Goal: Task Accomplishment & Management: Use online tool/utility

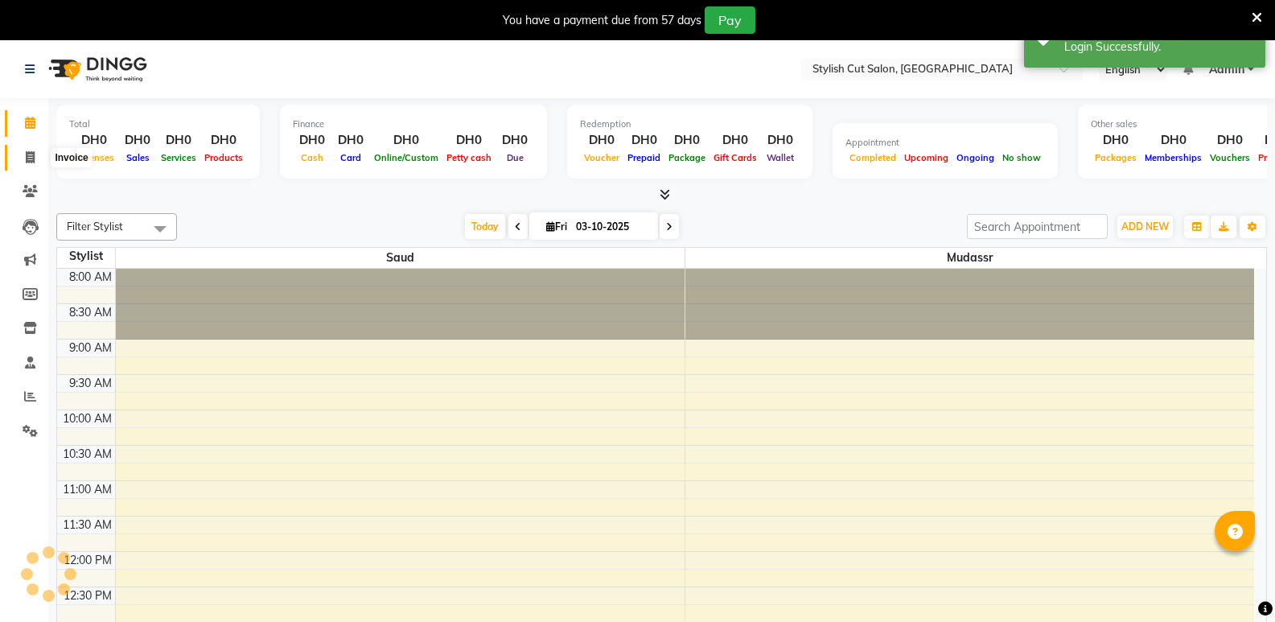
select select "en"
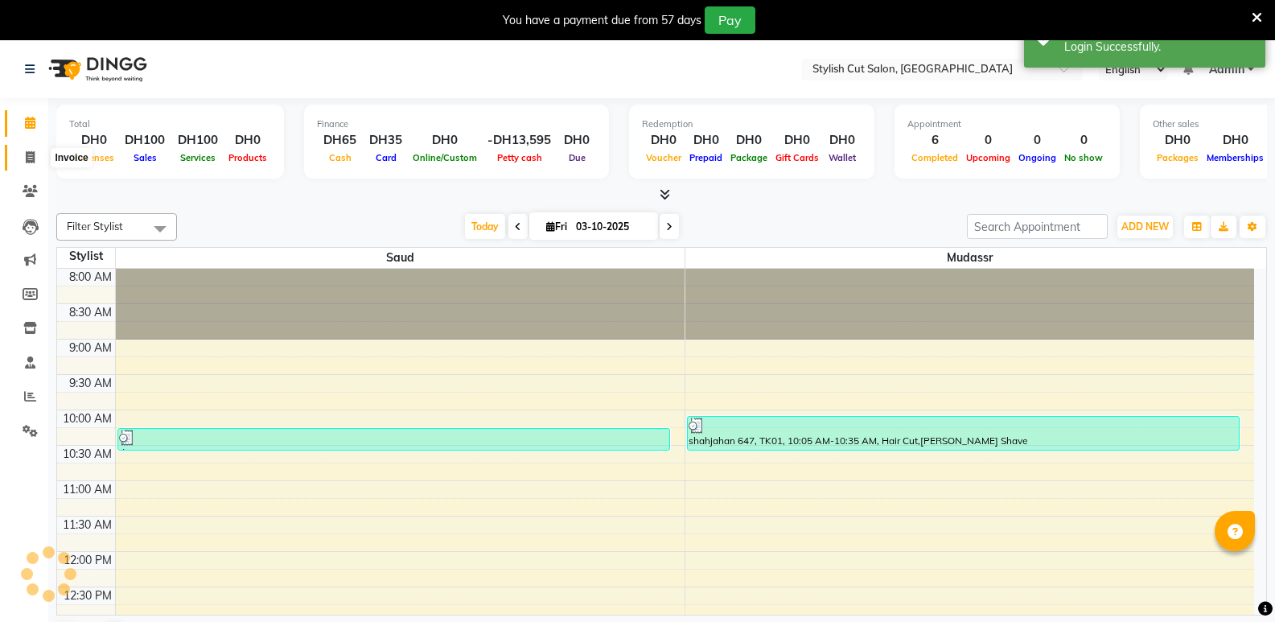
click at [27, 154] on icon at bounding box center [30, 157] width 9 height 12
select select "service"
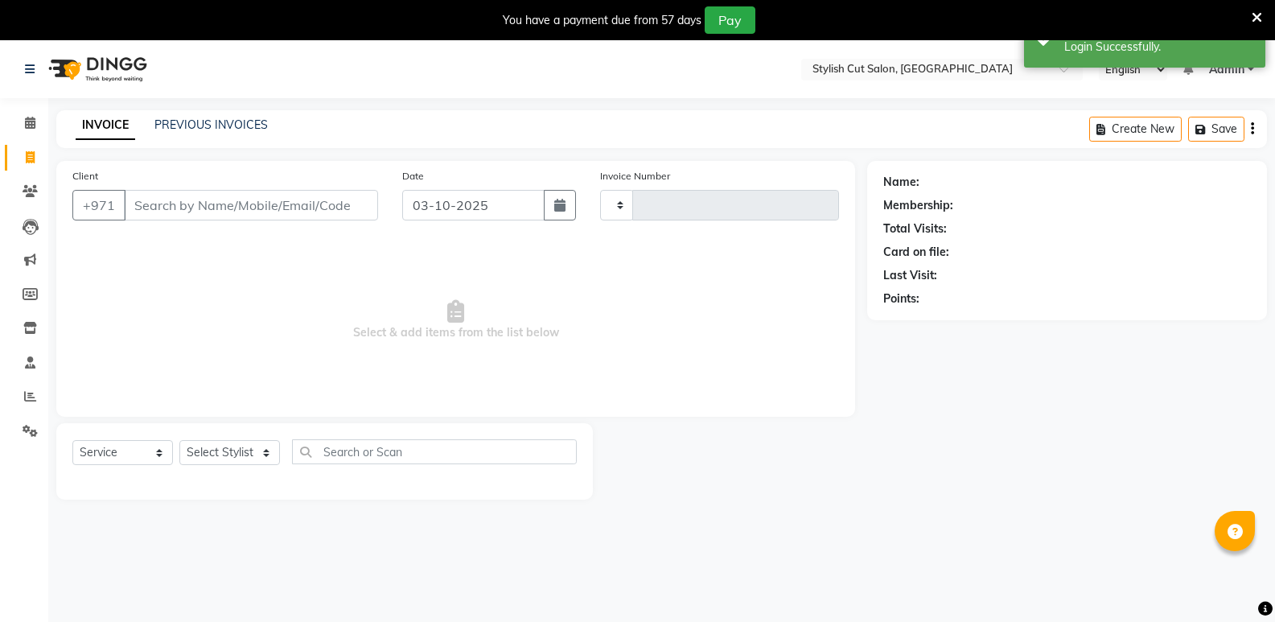
type input "0766"
select select "8604"
click at [258, 208] on input "Client" at bounding box center [251, 205] width 254 height 31
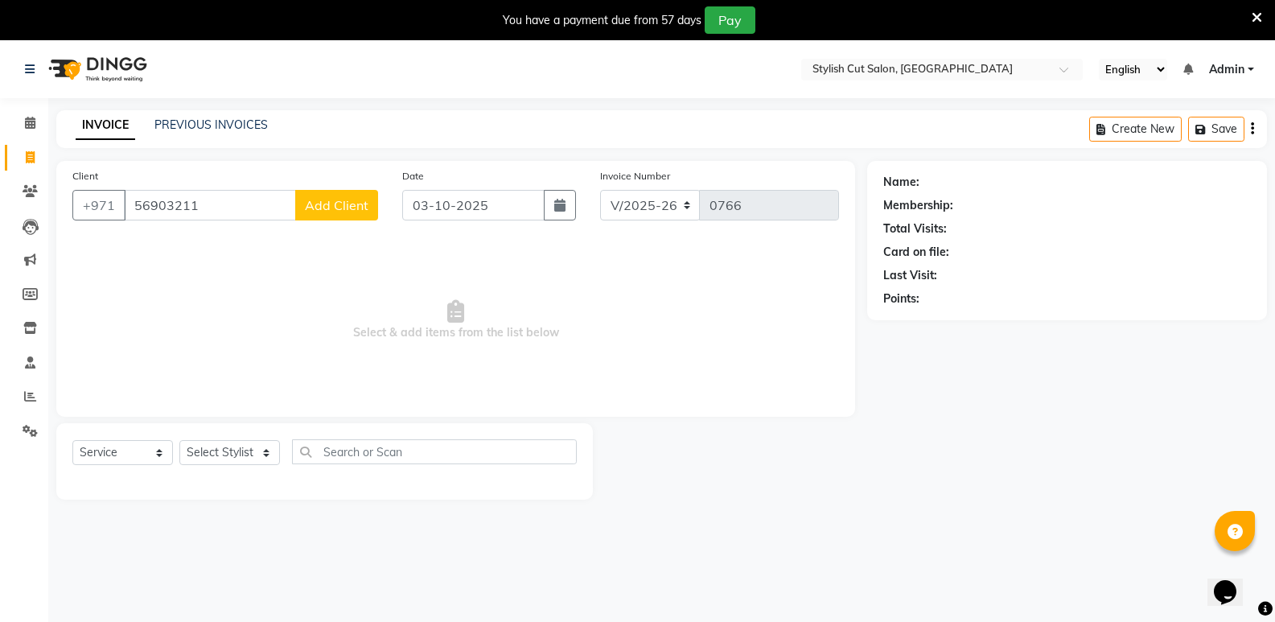
type input "56903211"
click at [334, 207] on span "Add Client" at bounding box center [337, 205] width 64 height 16
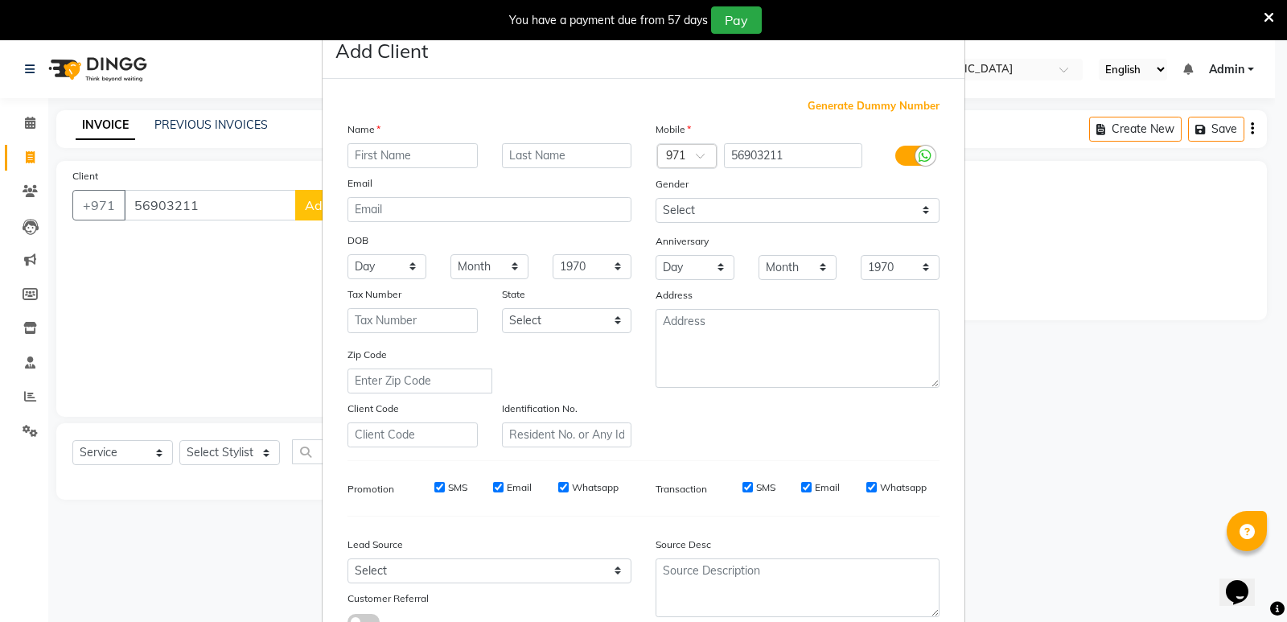
click at [404, 158] on input "text" at bounding box center [413, 155] width 130 height 25
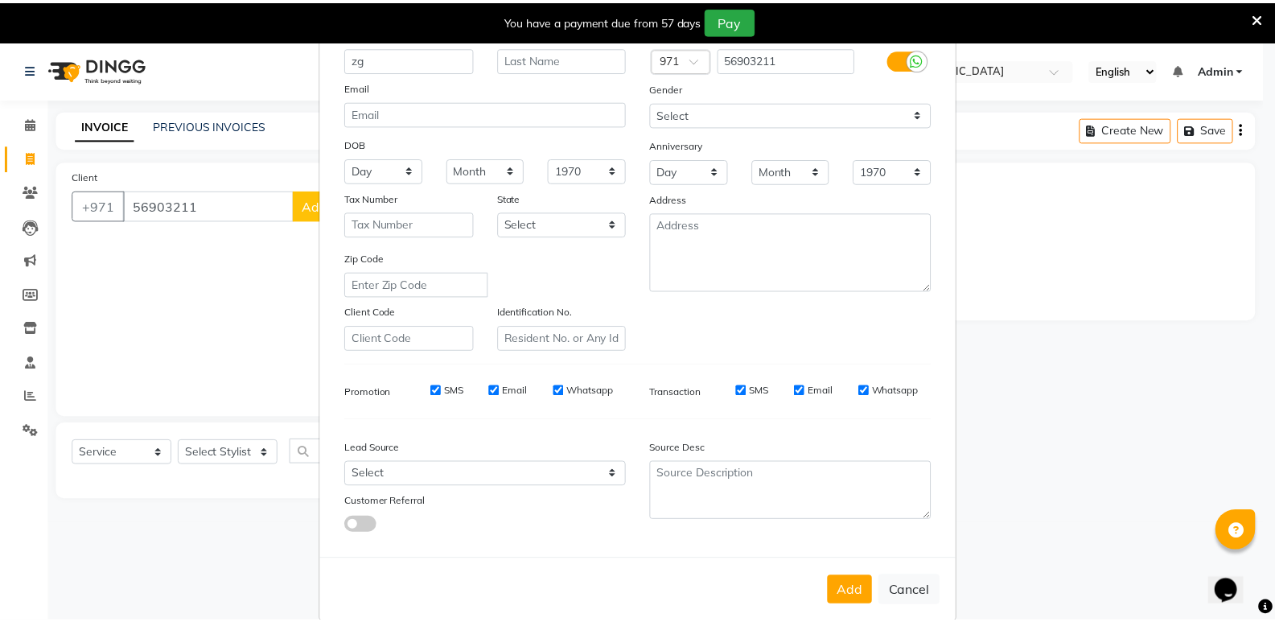
scroll to position [121, 0]
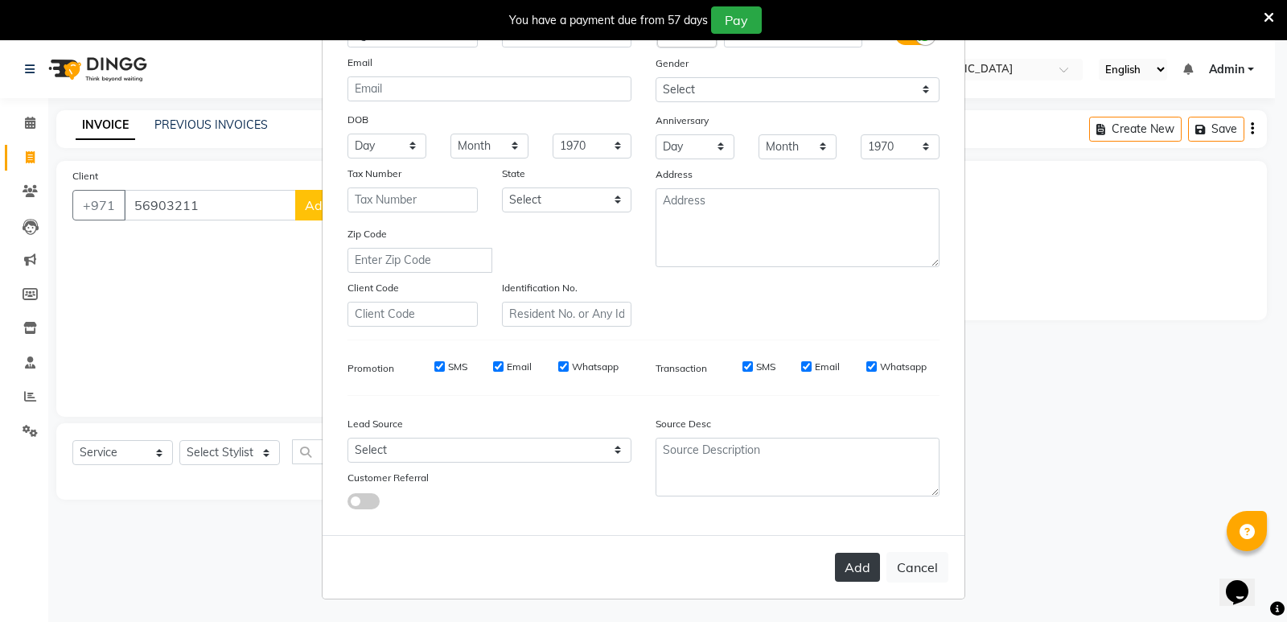
type input "zg"
click at [858, 566] on button "Add" at bounding box center [857, 567] width 45 height 29
select select
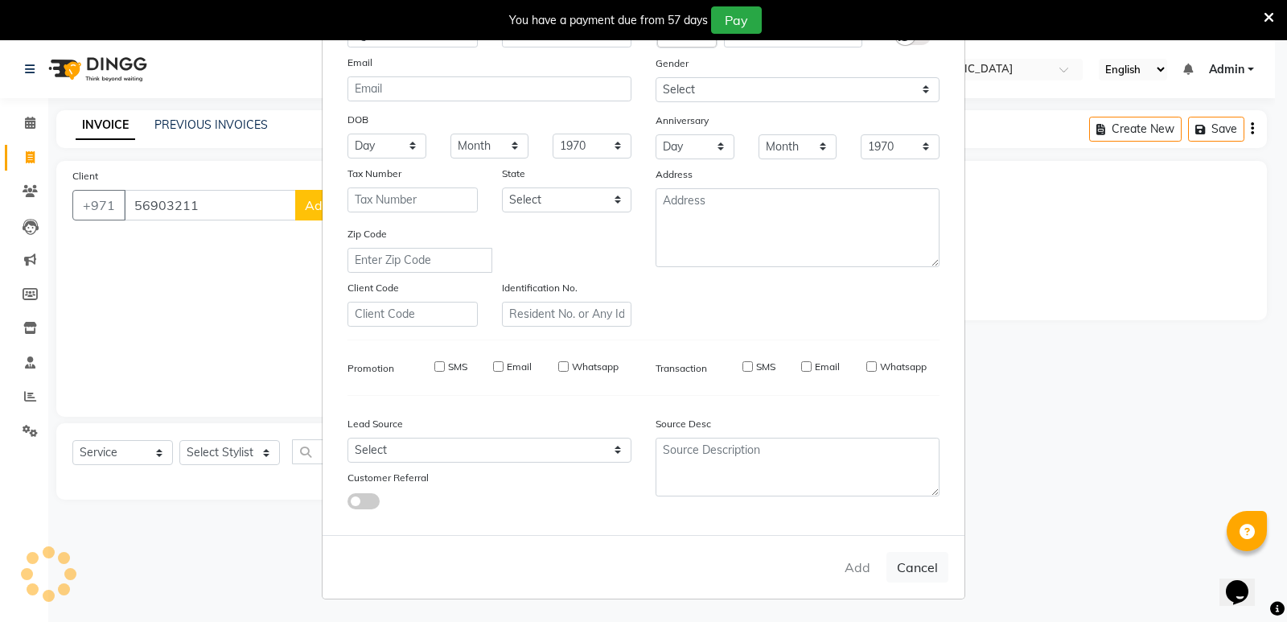
select select
checkbox input "false"
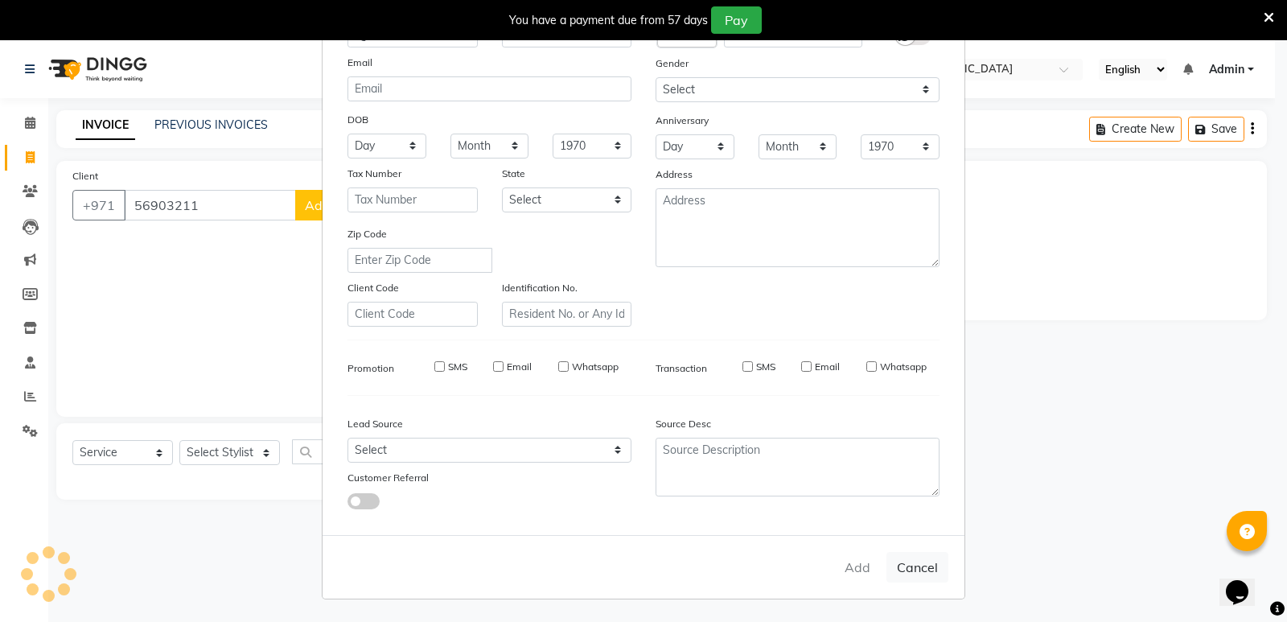
checkbox input "false"
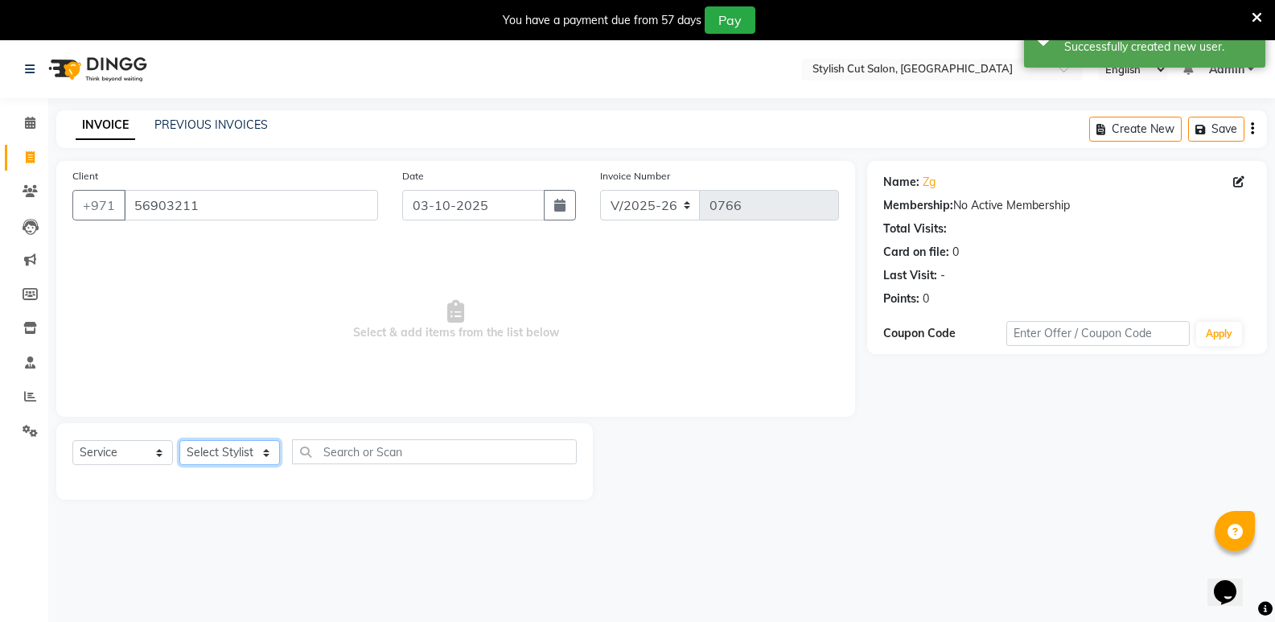
click at [273, 453] on select "Select Stylist mudassr Saud [PERSON_NAME]" at bounding box center [229, 452] width 101 height 25
select select "85849"
click at [179, 440] on select "Select Stylist mudassr Saud [PERSON_NAME]" at bounding box center [229, 452] width 101 height 25
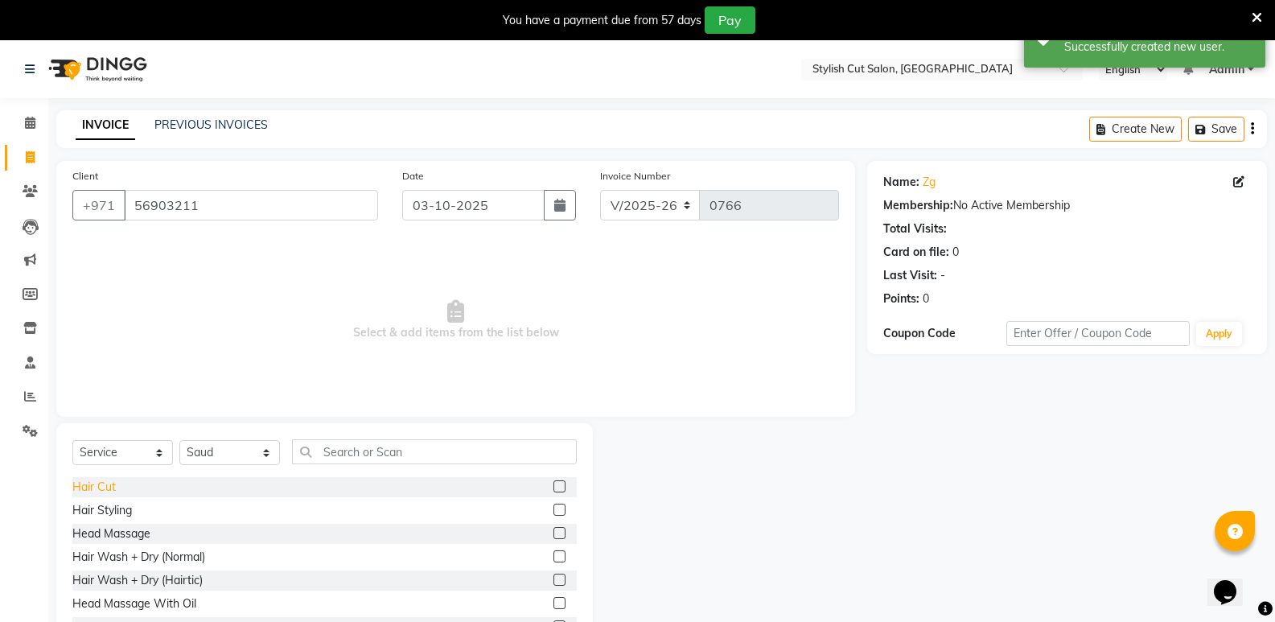
click at [100, 486] on div "Hair Cut" at bounding box center [93, 487] width 43 height 17
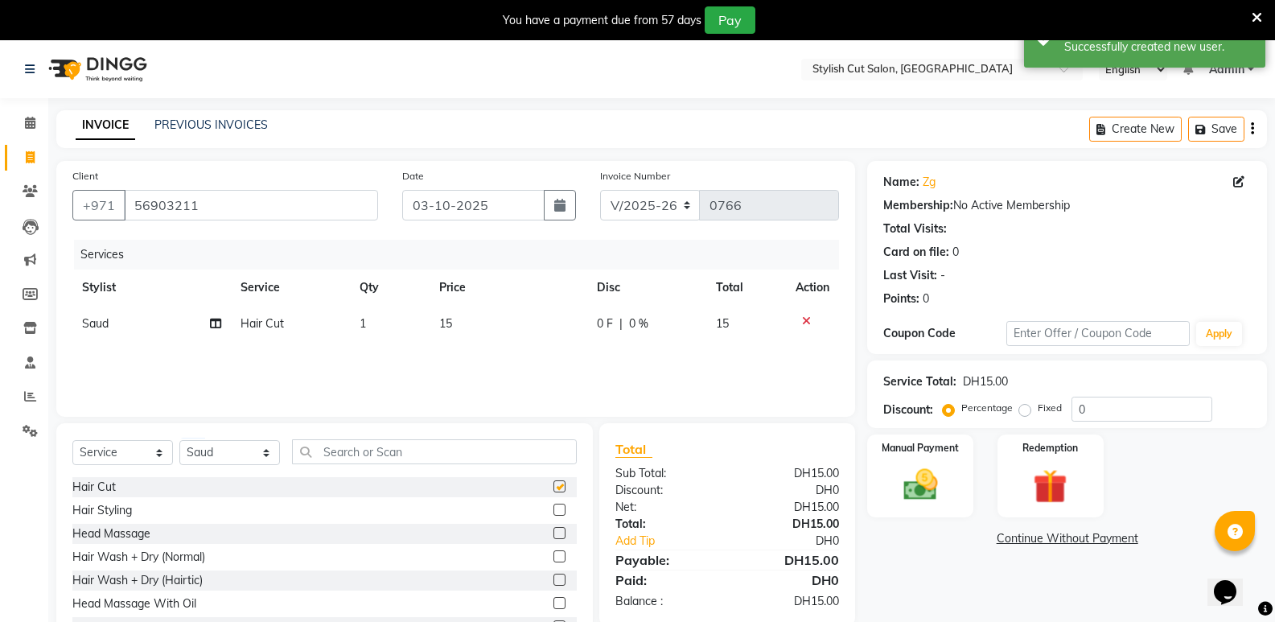
checkbox input "false"
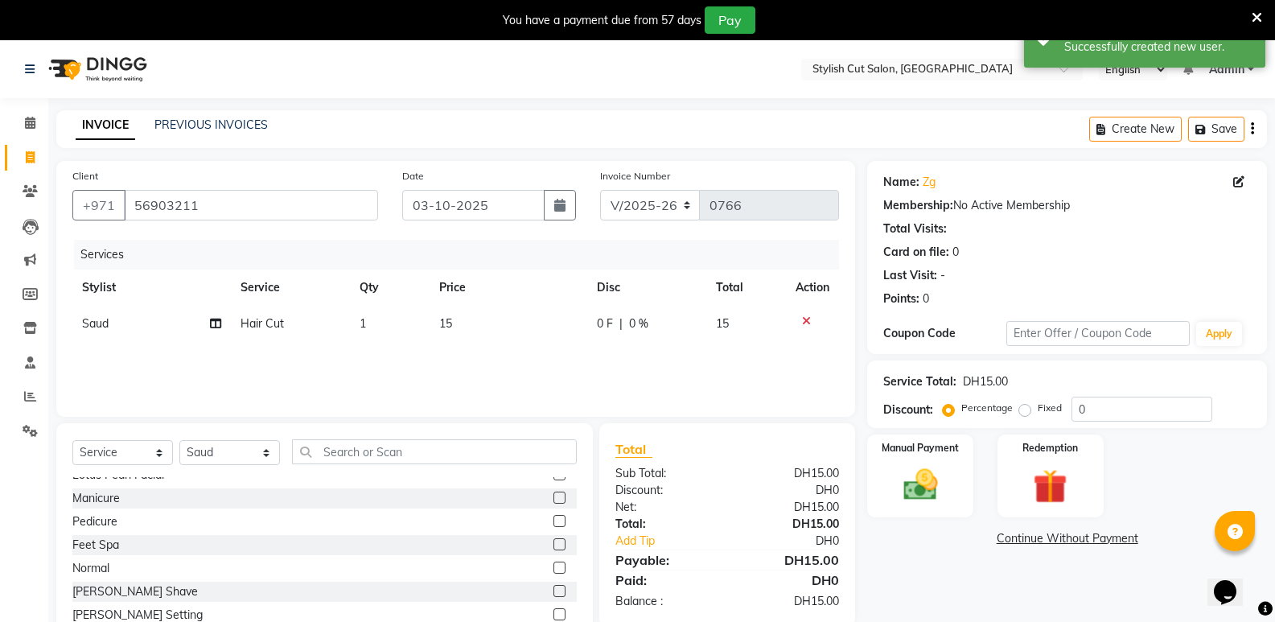
scroll to position [966, 0]
click at [124, 595] on div "[PERSON_NAME] Shave" at bounding box center [135, 595] width 126 height 17
checkbox input "false"
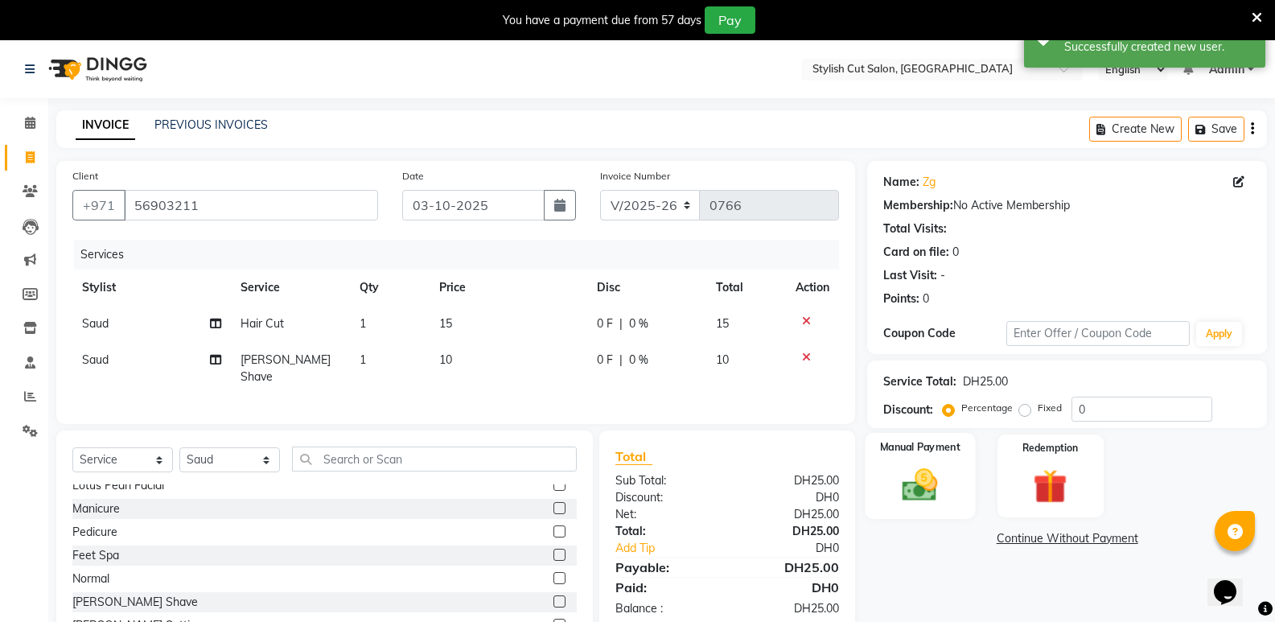
click at [892, 473] on img at bounding box center [920, 484] width 57 height 41
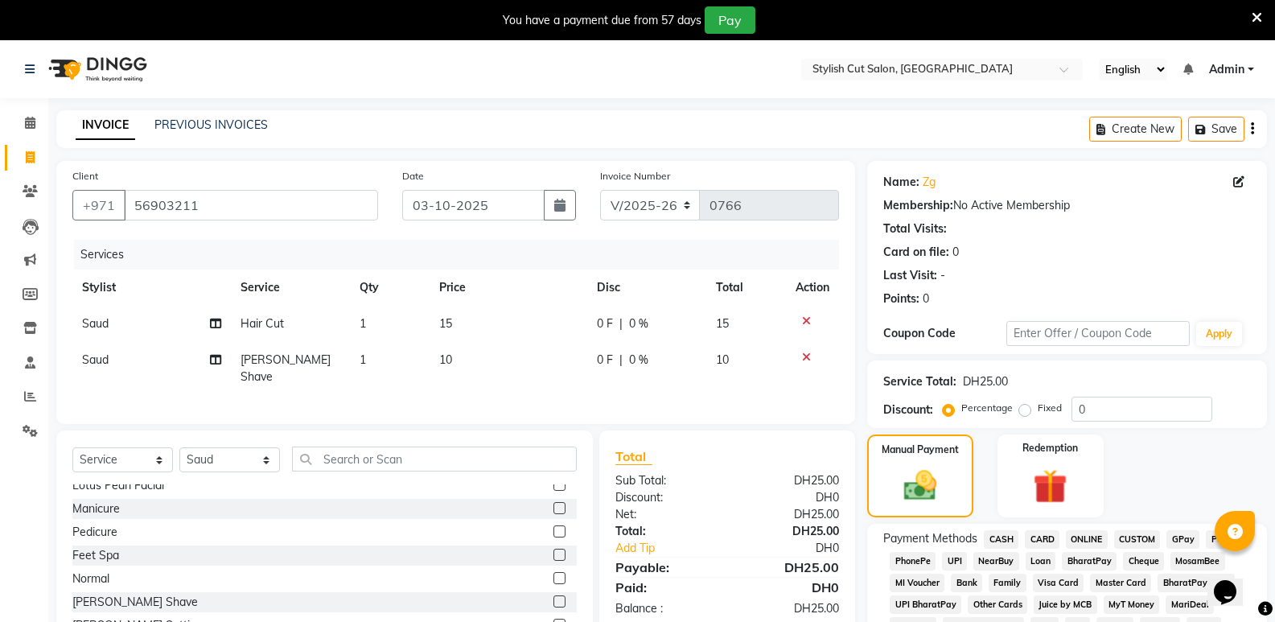
click at [999, 538] on span "CASH" at bounding box center [1001, 539] width 35 height 19
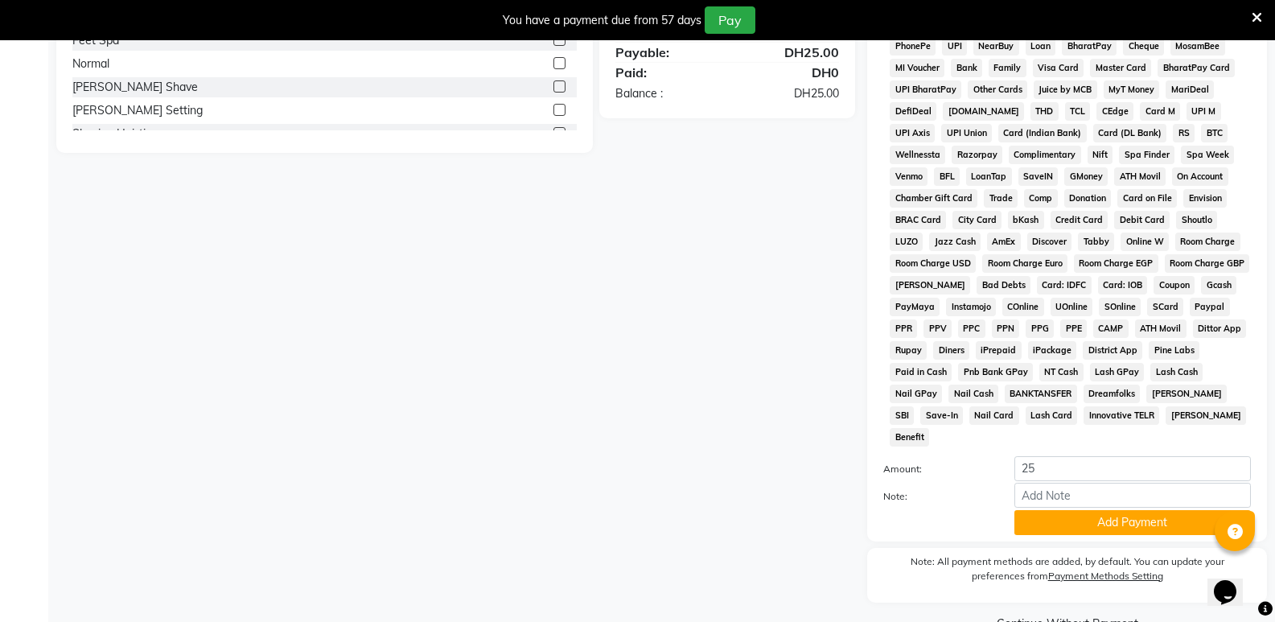
scroll to position [531, 0]
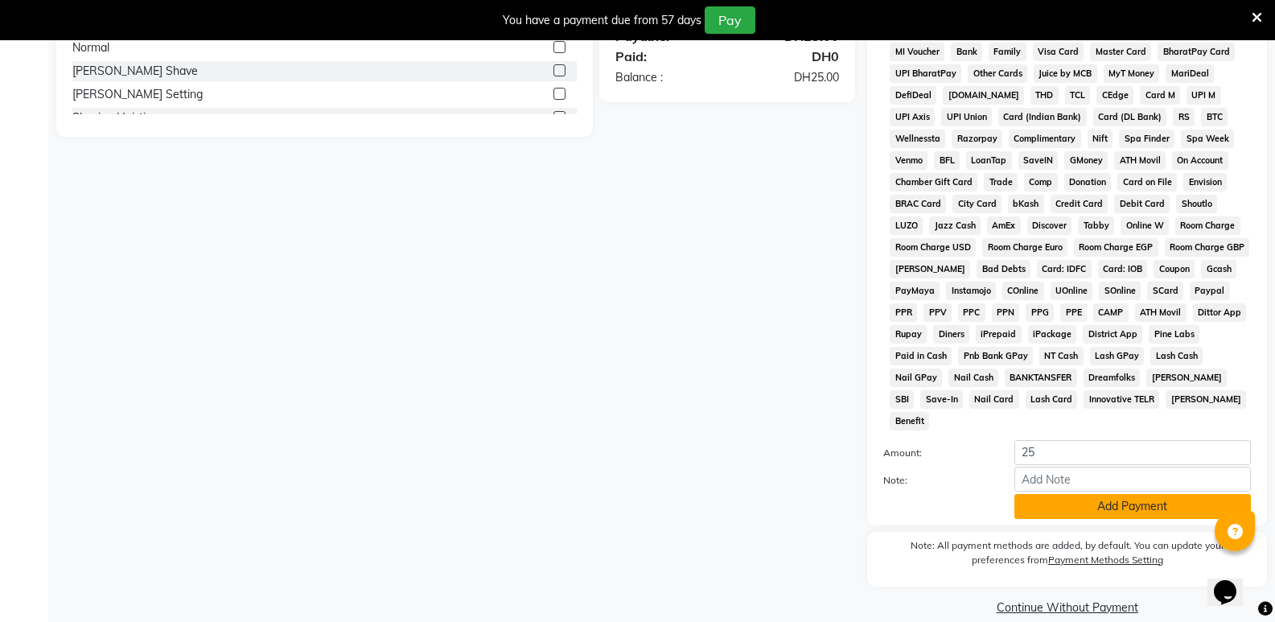
click at [1093, 494] on button "Add Payment" at bounding box center [1133, 506] width 237 height 25
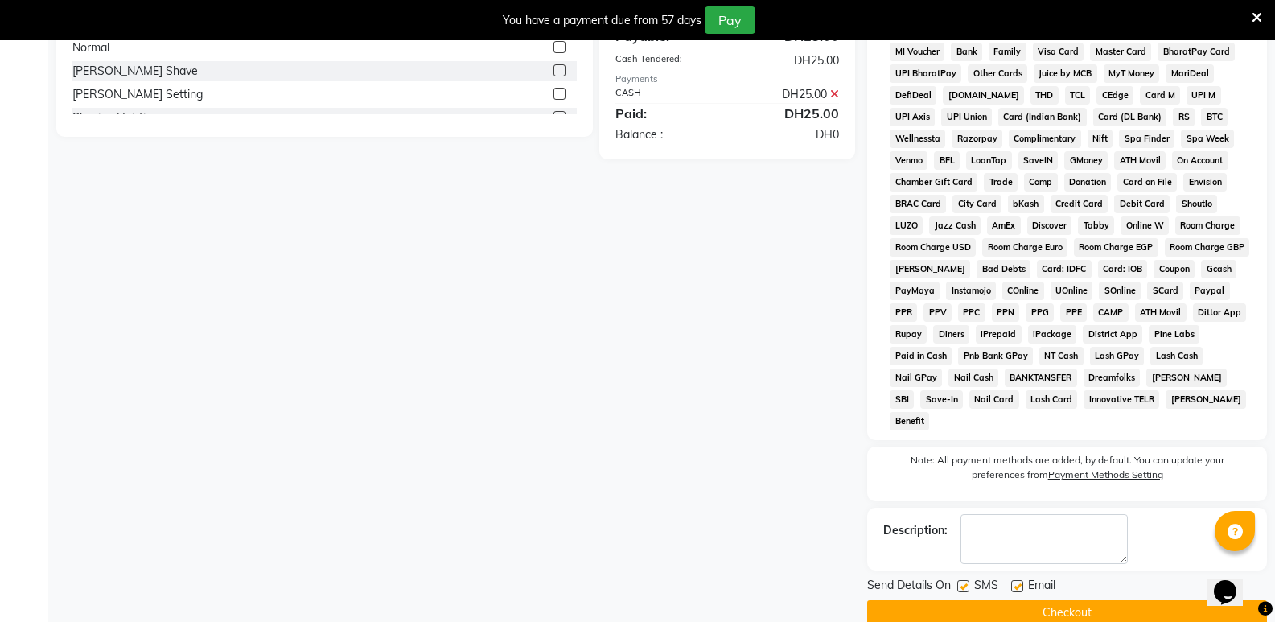
click at [1073, 600] on button "Checkout" at bounding box center [1067, 612] width 400 height 25
